Goal: Use online tool/utility

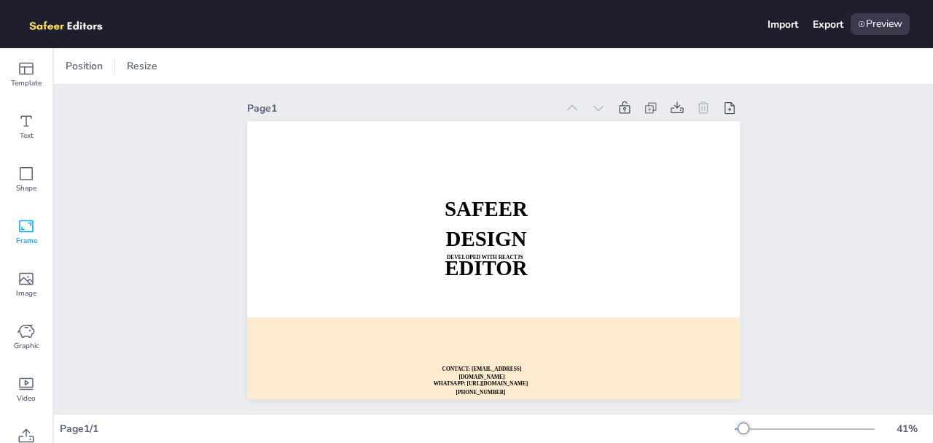
click at [37, 230] on div "Frame" at bounding box center [26, 232] width 52 height 52
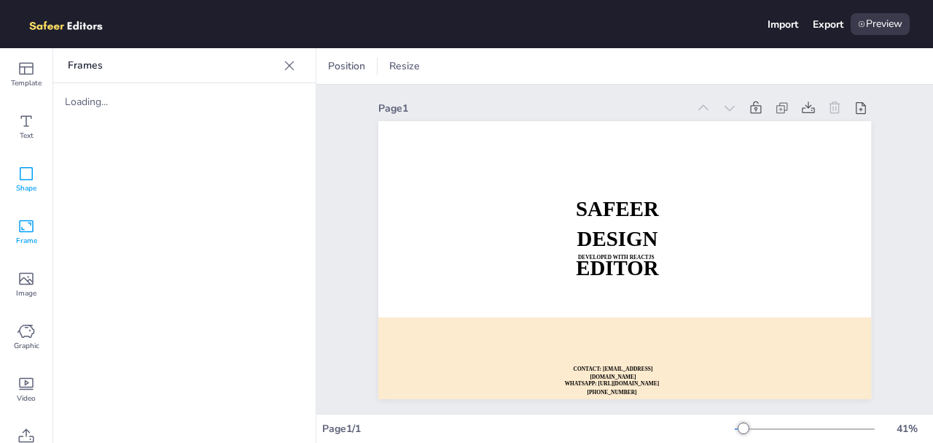
click at [29, 166] on icon at bounding box center [25, 173] width 17 height 17
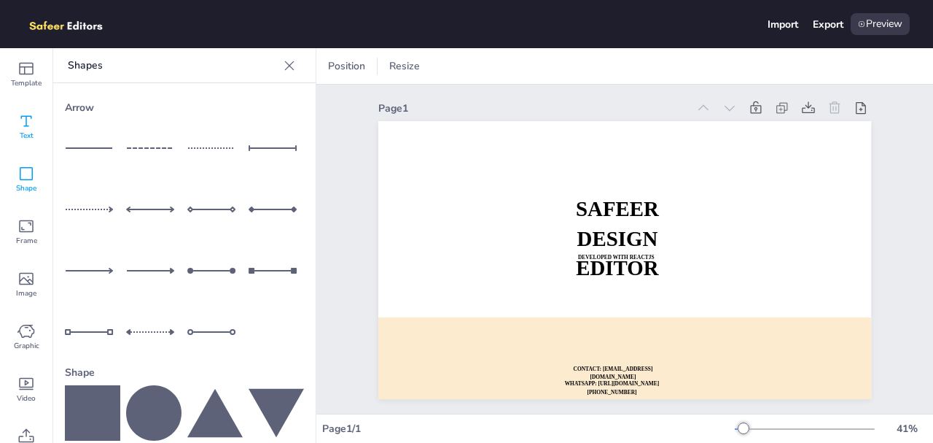
click at [29, 122] on icon at bounding box center [25, 120] width 17 height 17
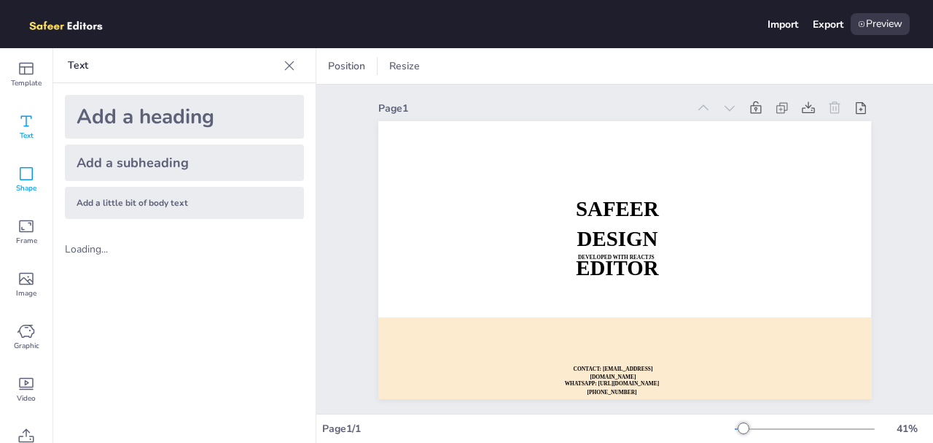
click at [22, 163] on div "Shape" at bounding box center [26, 179] width 52 height 52
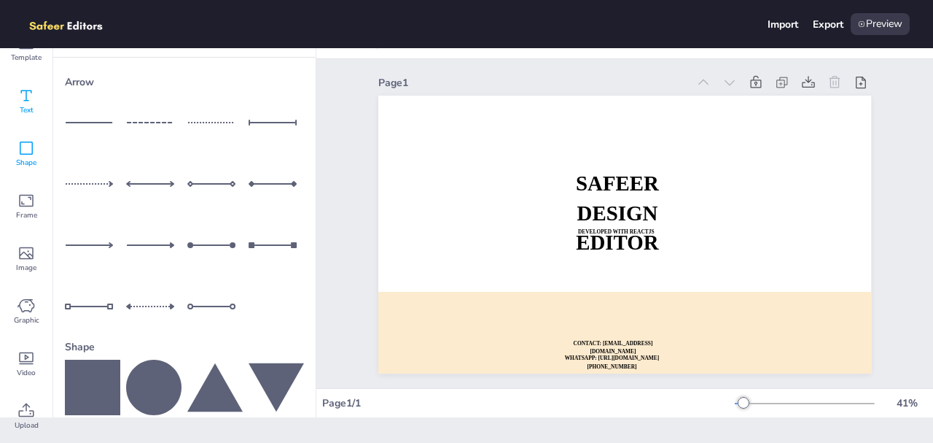
click at [26, 108] on span "Text" at bounding box center [27, 110] width 14 height 12
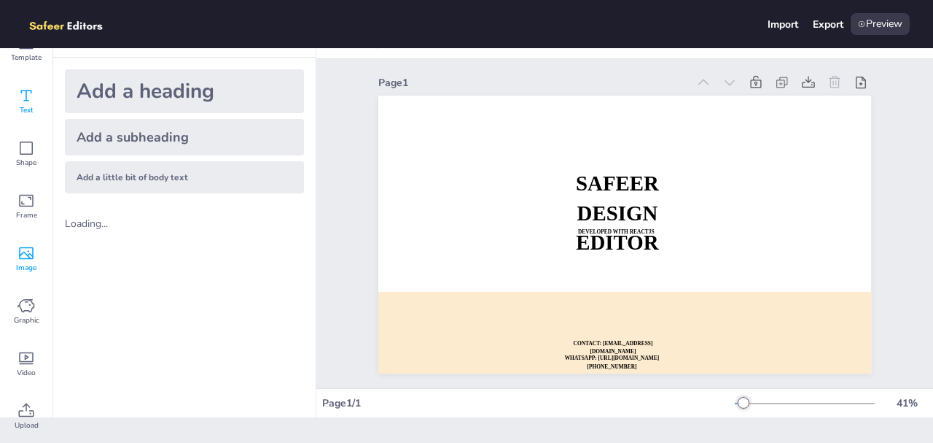
click at [34, 255] on icon at bounding box center [25, 252] width 17 height 17
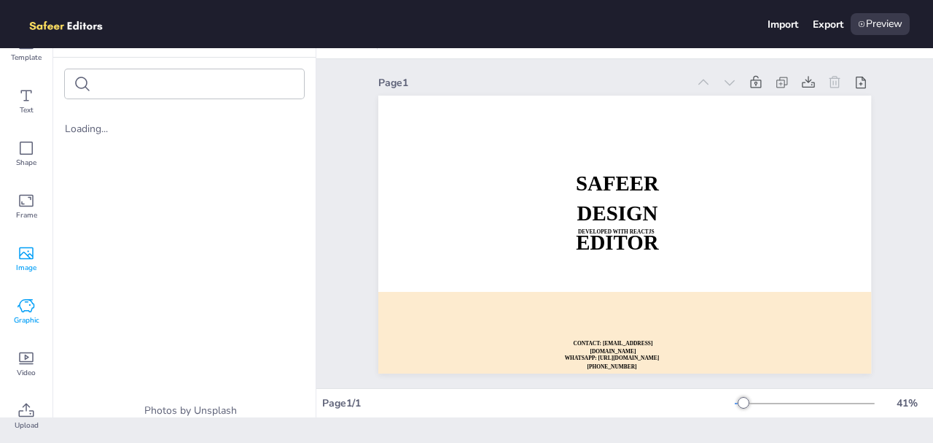
click at [24, 319] on span "Graphic" at bounding box center [27, 320] width 26 height 12
click at [33, 365] on icon at bounding box center [25, 357] width 17 height 17
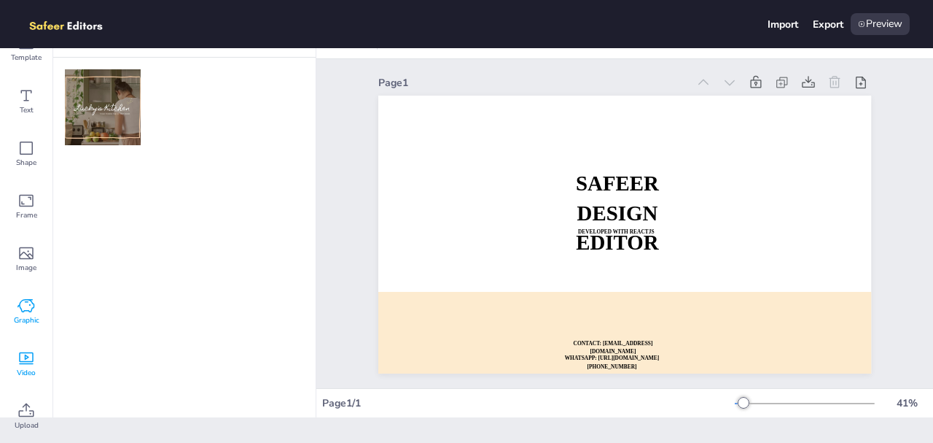
click at [31, 301] on icon at bounding box center [25, 305] width 17 height 13
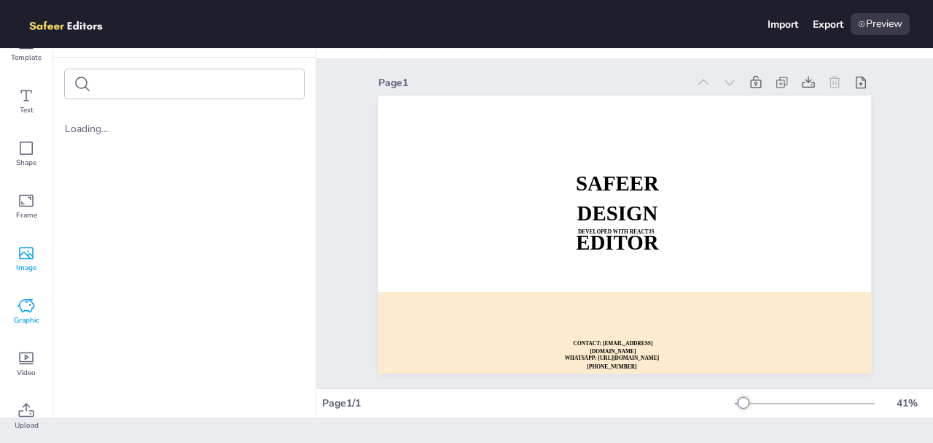
click at [28, 233] on div "Image" at bounding box center [26, 259] width 52 height 52
click at [26, 166] on span "Shape" at bounding box center [26, 163] width 20 height 12
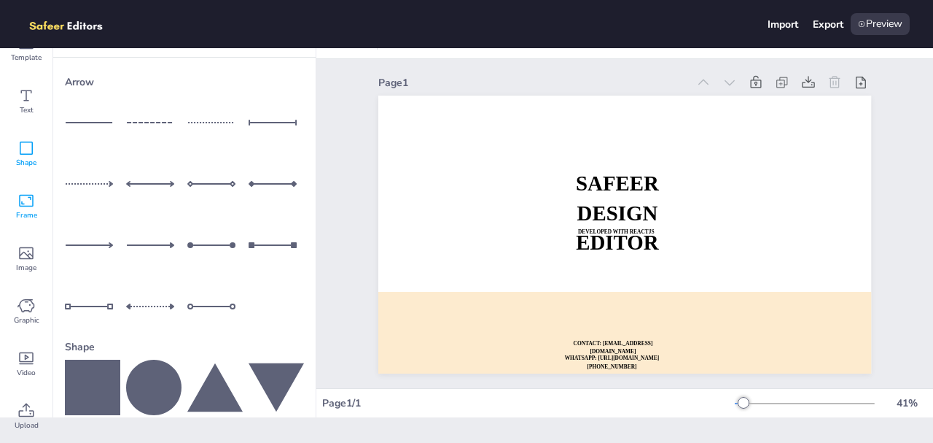
click at [28, 223] on div "Frame" at bounding box center [26, 206] width 52 height 52
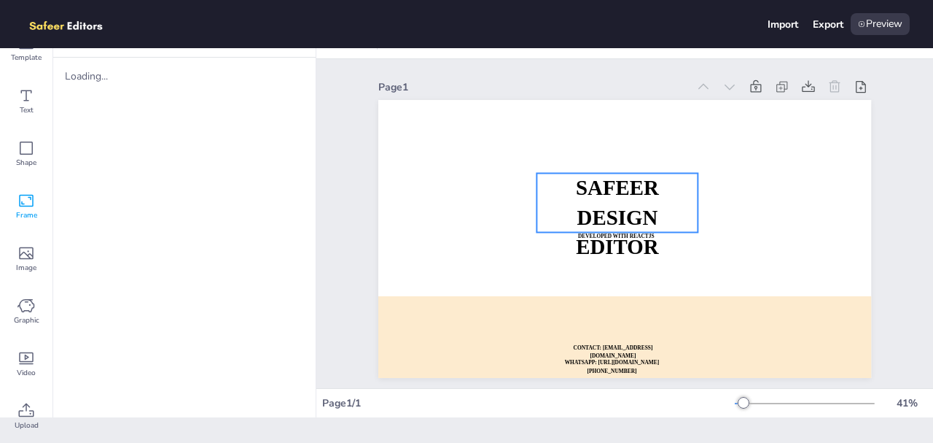
click at [626, 197] on strong "SAFEER" at bounding box center [617, 187] width 83 height 23
click at [626, 197] on span "SAFEER" at bounding box center [617, 187] width 83 height 23
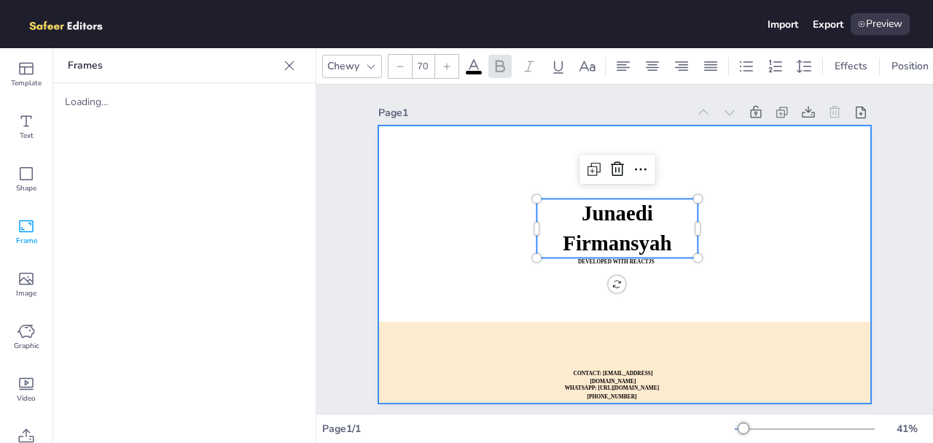
click at [844, 213] on div at bounding box center [624, 264] width 493 height 278
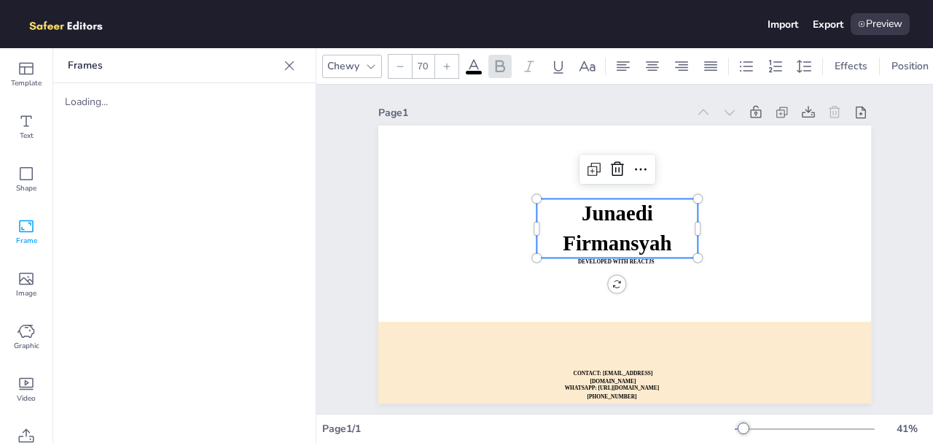
click at [646, 224] on span "Junaedi Firmansyah" at bounding box center [617, 228] width 109 height 52
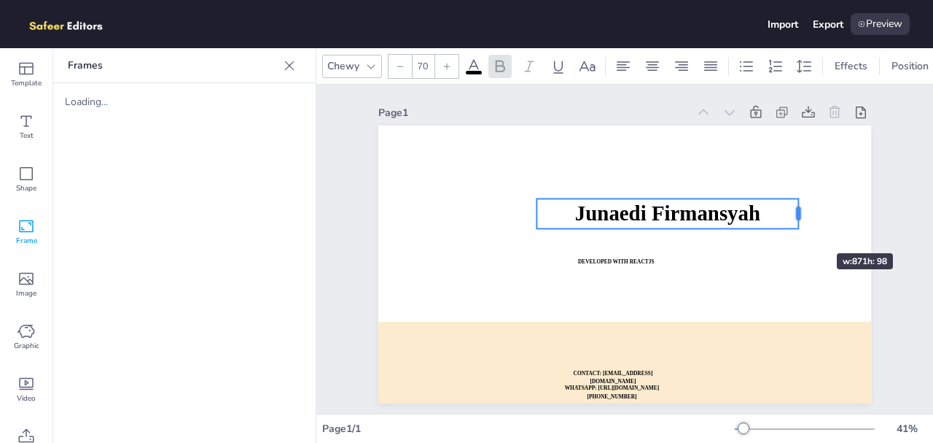
drag, startPoint x: 693, startPoint y: 227, endPoint x: 793, endPoint y: 227, distance: 100.6
click at [793, 227] on div "Junaedi Firmansyah DEVELOPED WITH REACTJS WHATSAPP: [URL][DOMAIN_NAME][PHONE_NU…" at bounding box center [624, 264] width 493 height 278
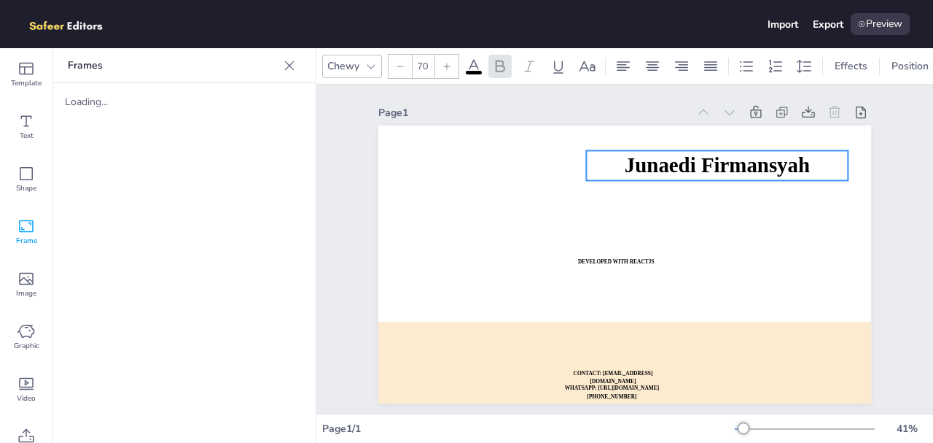
drag, startPoint x: 734, startPoint y: 218, endPoint x: 784, endPoint y: 170, distance: 69.1
click at [784, 170] on span "Junaedi Firmansyah" at bounding box center [717, 165] width 185 height 23
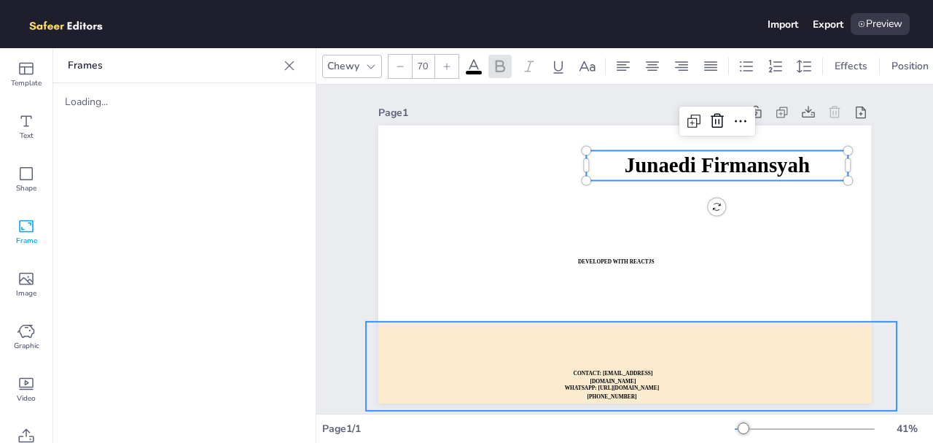
scroll to position [44, 0]
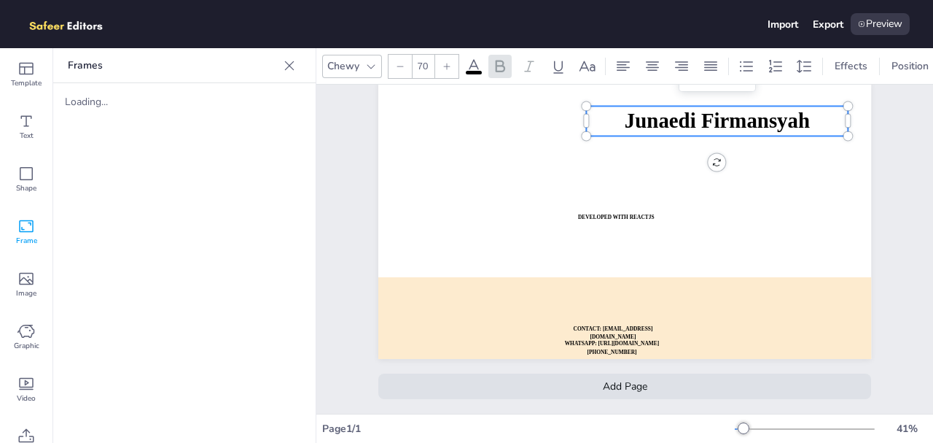
click at [637, 391] on div "Add Page" at bounding box center [624, 386] width 493 height 26
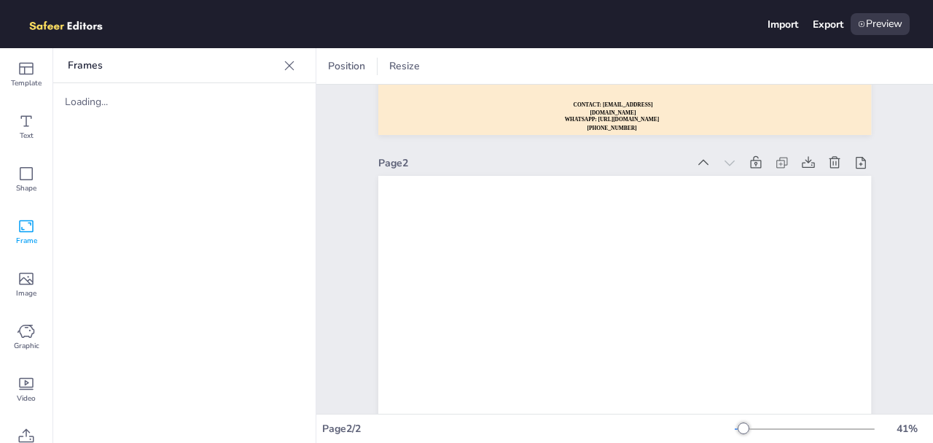
scroll to position [279, 0]
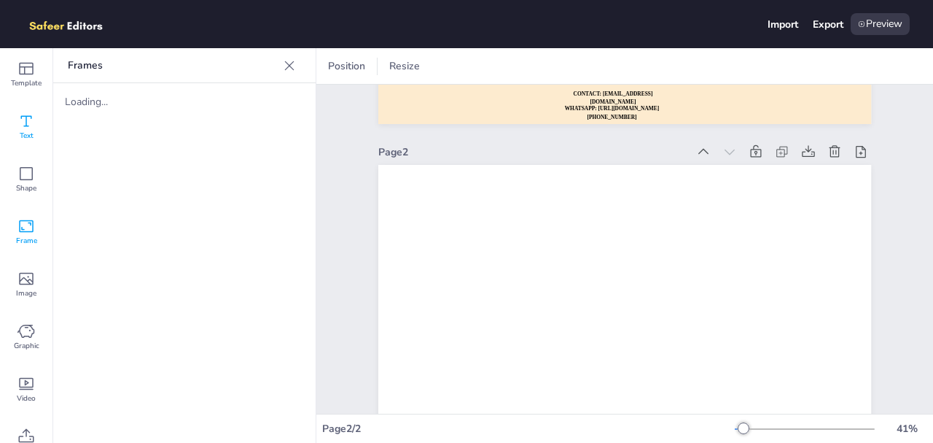
click at [33, 131] on span "Text" at bounding box center [27, 136] width 14 height 12
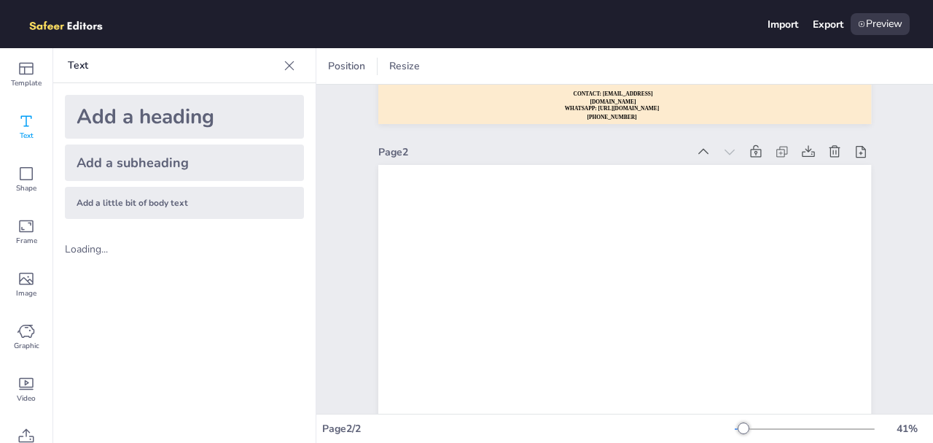
click at [174, 152] on div "Add a subheading" at bounding box center [184, 162] width 239 height 36
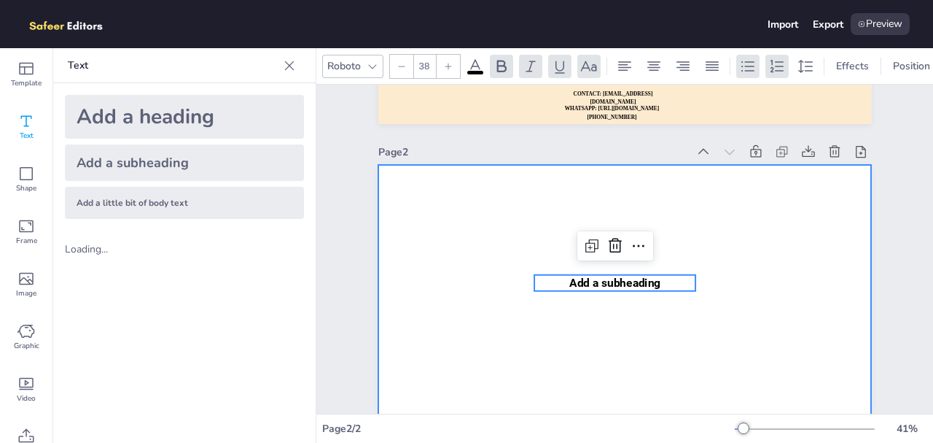
click at [681, 325] on div at bounding box center [624, 304] width 493 height 278
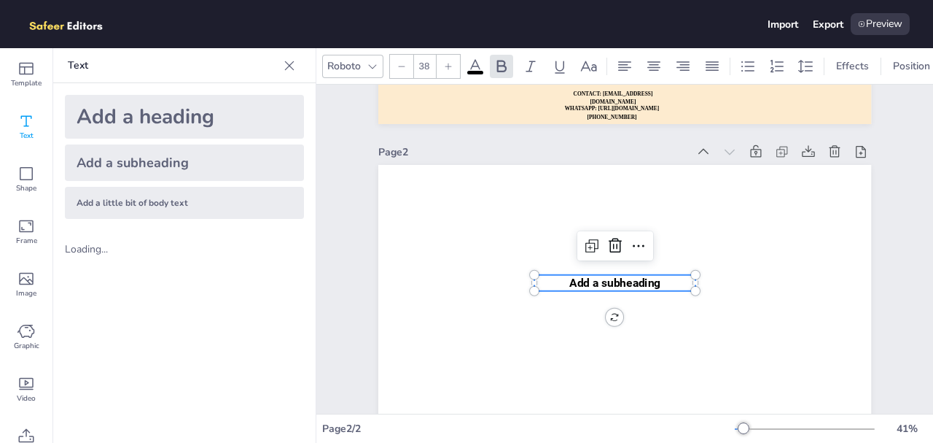
click at [618, 289] on span "Add a subheading" at bounding box center [614, 282] width 91 height 13
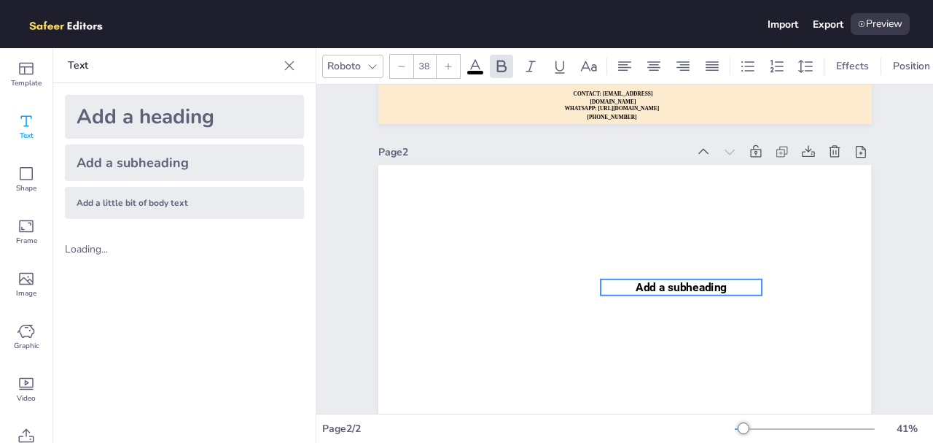
drag, startPoint x: 618, startPoint y: 289, endPoint x: 685, endPoint y: 293, distance: 66.5
click at [685, 293] on span "Add a subheading" at bounding box center [681, 286] width 91 height 13
click at [689, 283] on span "Add a subheading" at bounding box center [681, 286] width 91 height 13
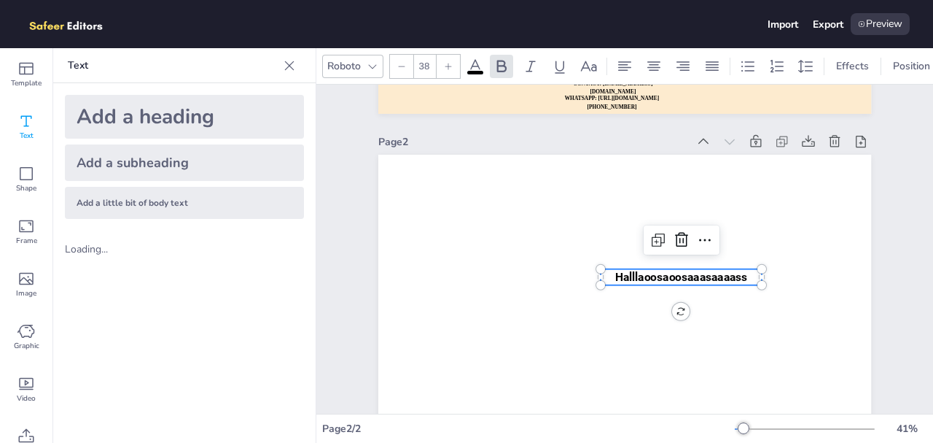
scroll to position [291, 0]
click at [910, 58] on div "Position" at bounding box center [911, 66] width 49 height 23
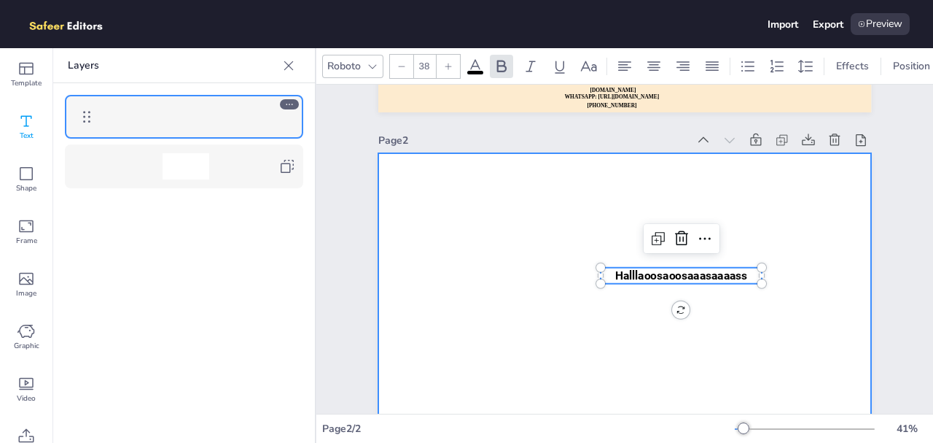
scroll to position [363, 0]
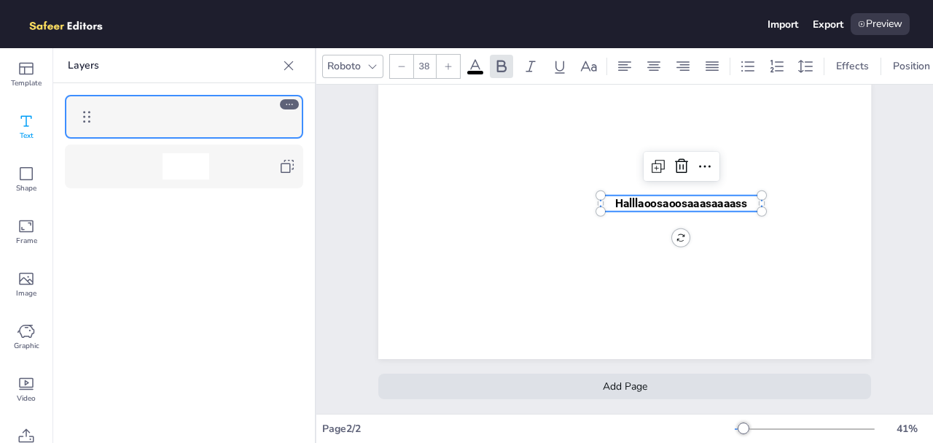
click at [721, 200] on div "Halllaoosaoosaaasaaaass Halllaoosaoosaaasaaaass" at bounding box center [624, 220] width 493 height 278
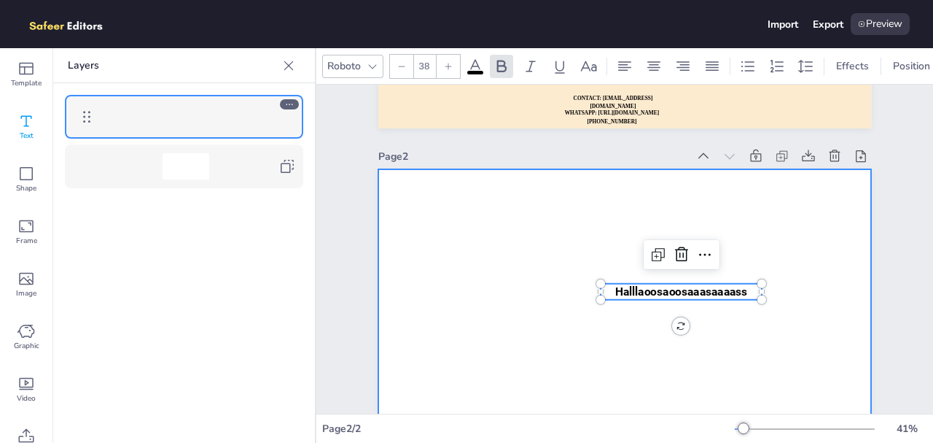
click at [721, 200] on div at bounding box center [624, 308] width 493 height 278
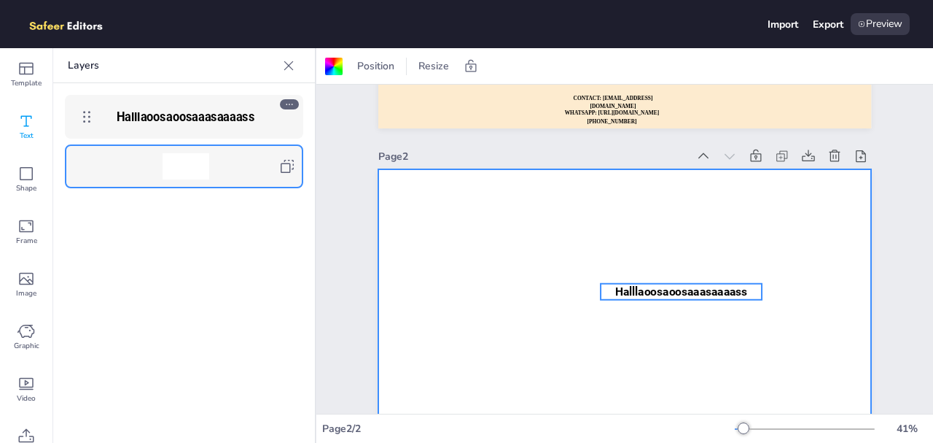
click at [696, 287] on span "Halllaoosaoosaaasaaaass" at bounding box center [681, 290] width 133 height 13
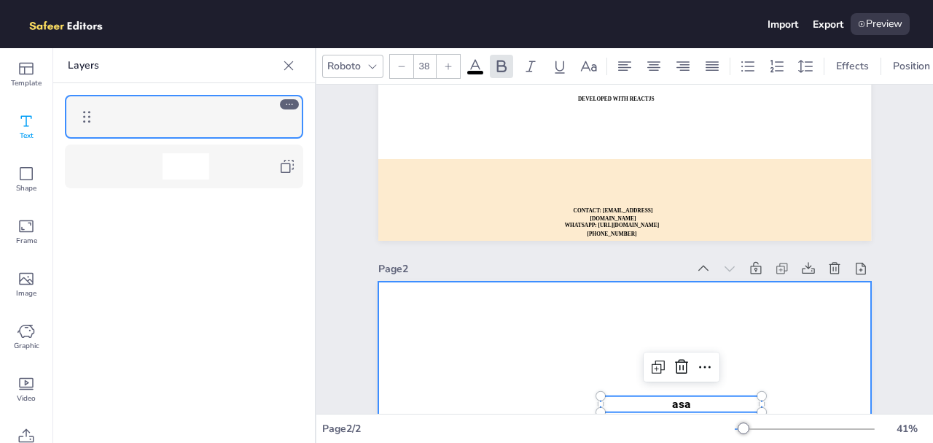
scroll to position [163, 0]
click at [858, 323] on div at bounding box center [624, 420] width 493 height 278
